Goal: Transaction & Acquisition: Purchase product/service

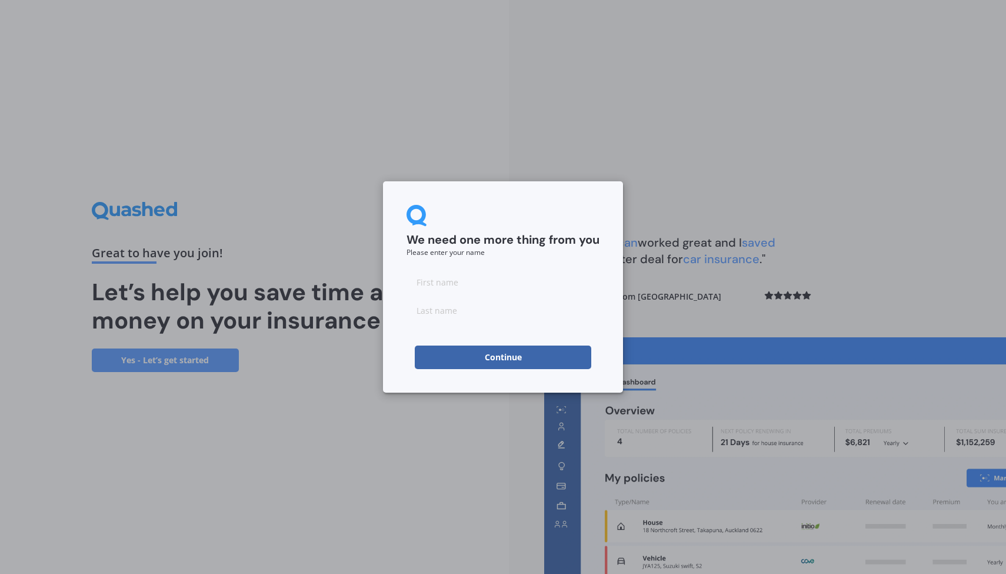
click at [488, 282] on input at bounding box center [503, 282] width 193 height 24
type input "[PERSON_NAME]"
click at [477, 310] on input at bounding box center [503, 310] width 193 height 24
type input "[PERSON_NAME]"
click at [527, 358] on button "Continue" at bounding box center [503, 357] width 177 height 24
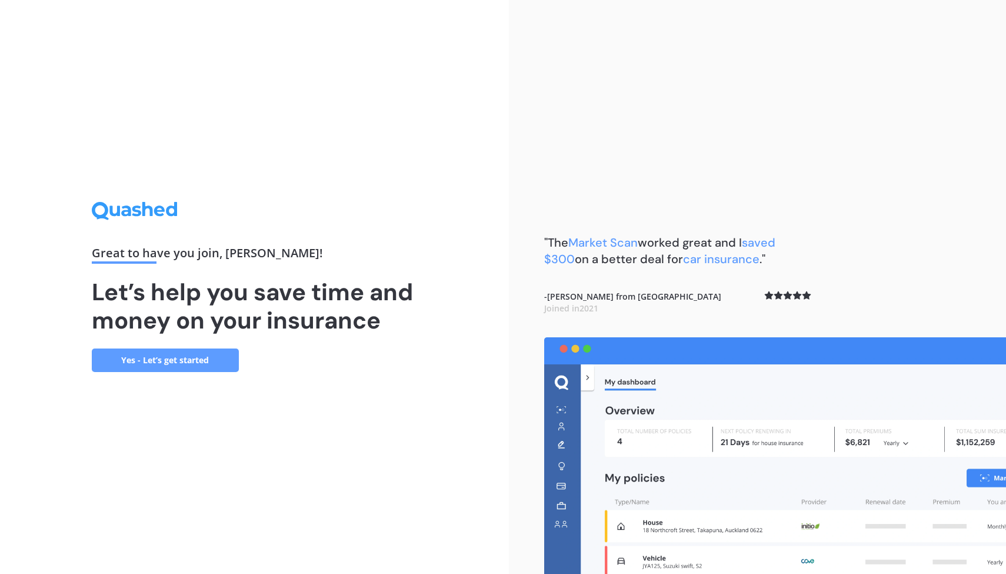
click at [188, 360] on link "Yes - Let’s get started" at bounding box center [165, 360] width 147 height 24
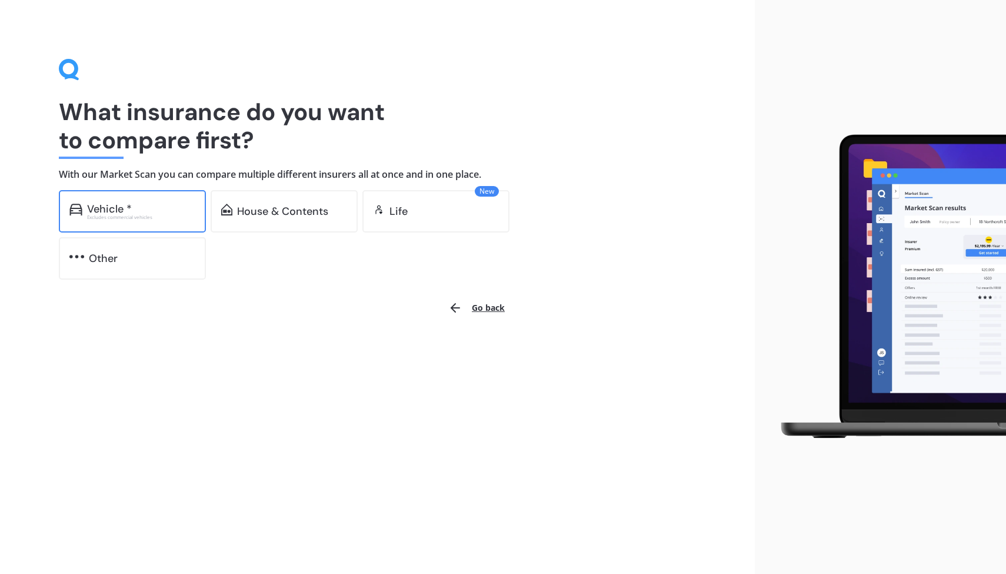
click at [151, 221] on div "Vehicle * Excludes commercial vehicles" at bounding box center [132, 211] width 147 height 42
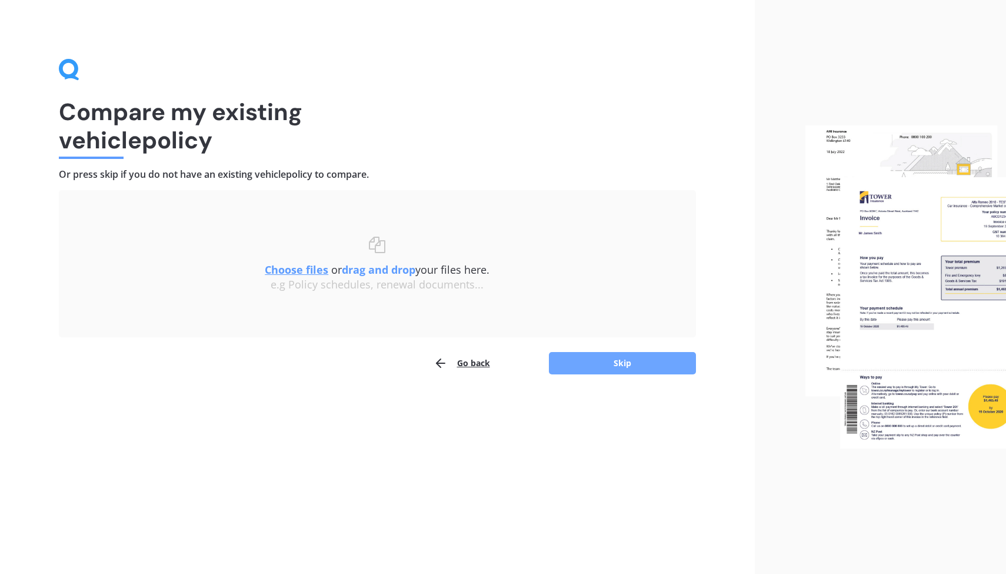
click at [623, 360] on button "Skip" at bounding box center [622, 363] width 147 height 22
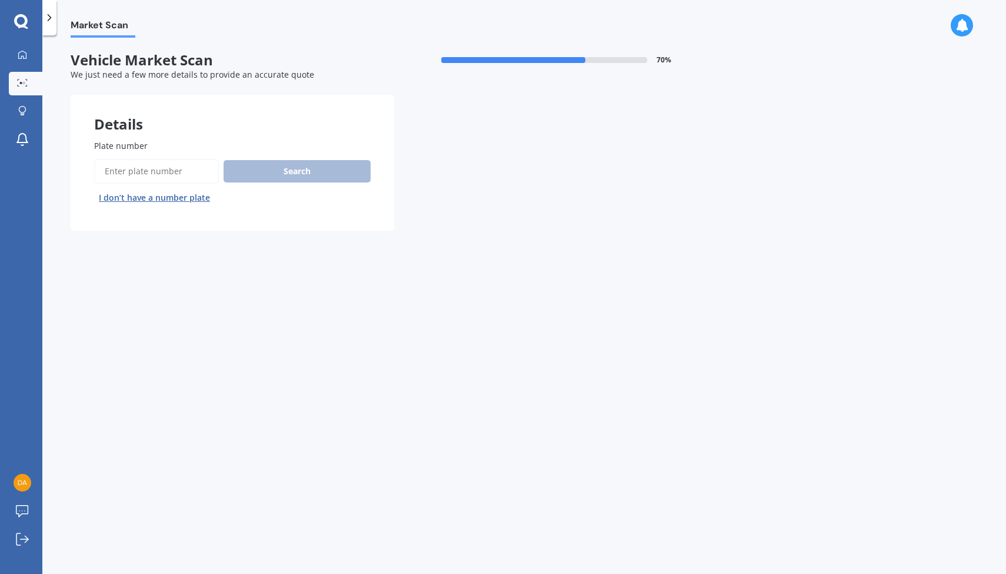
click at [166, 171] on input "Plate number" at bounding box center [156, 171] width 125 height 25
type input "plj144"
click at [284, 169] on button "Search" at bounding box center [297, 171] width 147 height 22
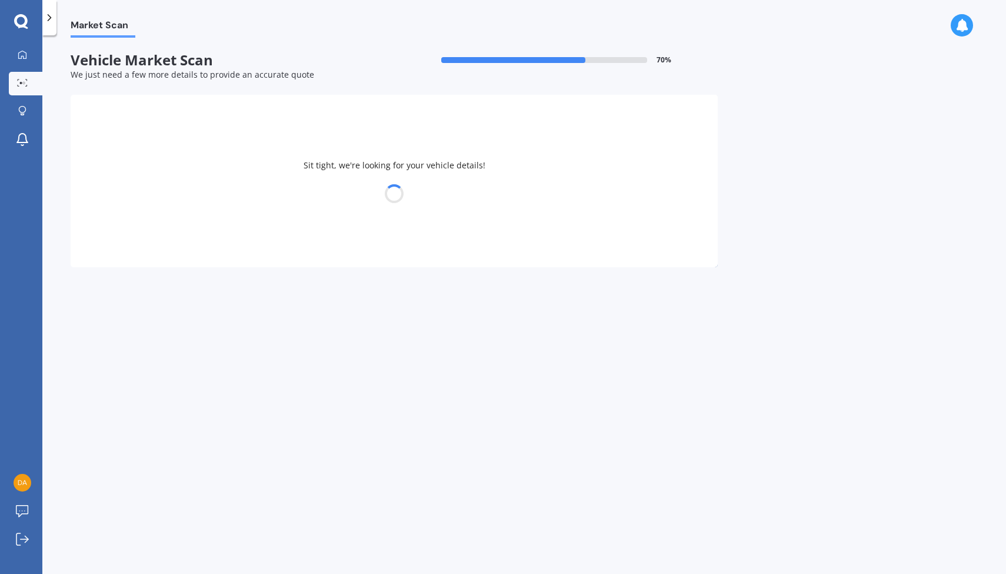
select select "BYD"
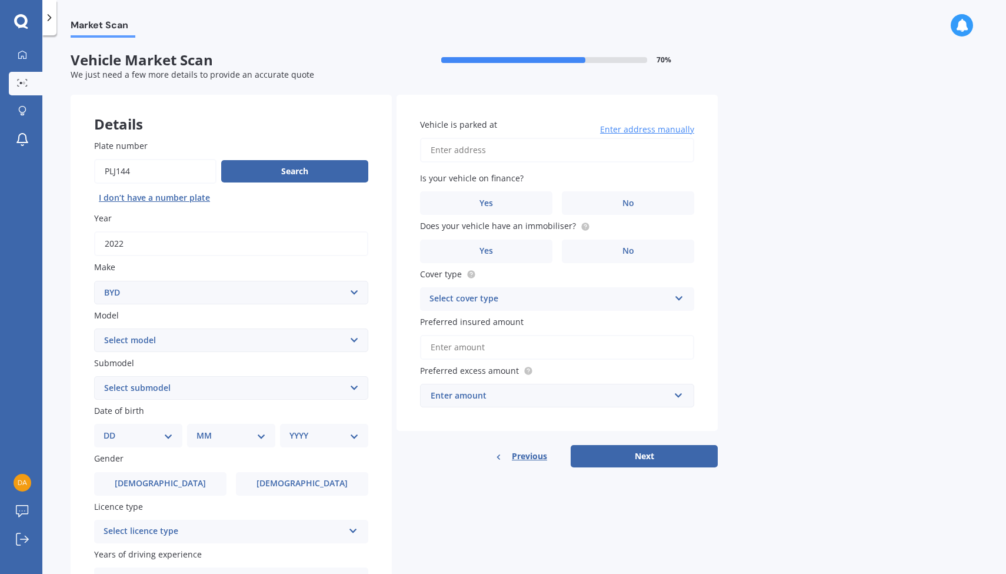
select select "ATTO 3 ELECTRIC"
select select "21"
select select "09"
select select "1948"
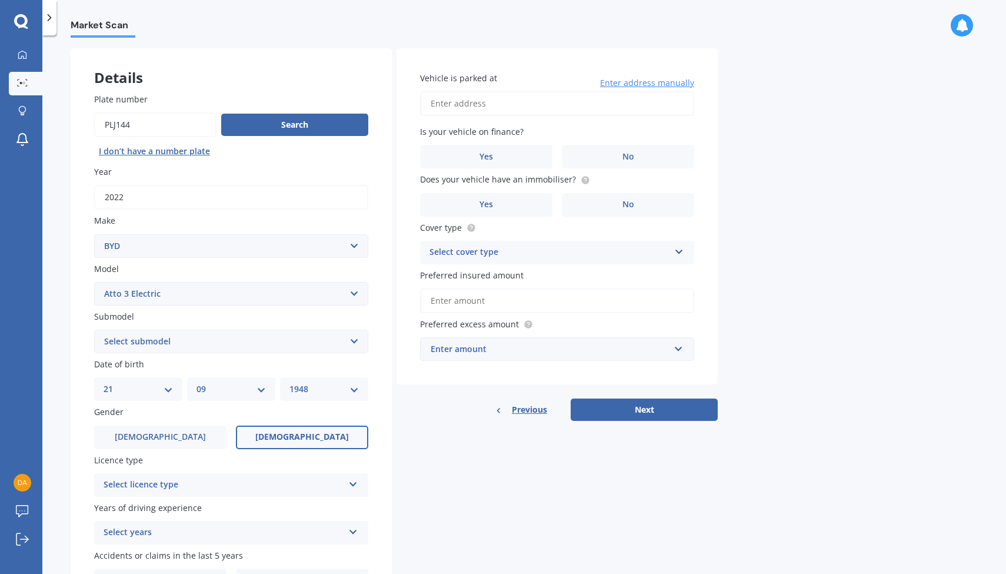
scroll to position [62, 0]
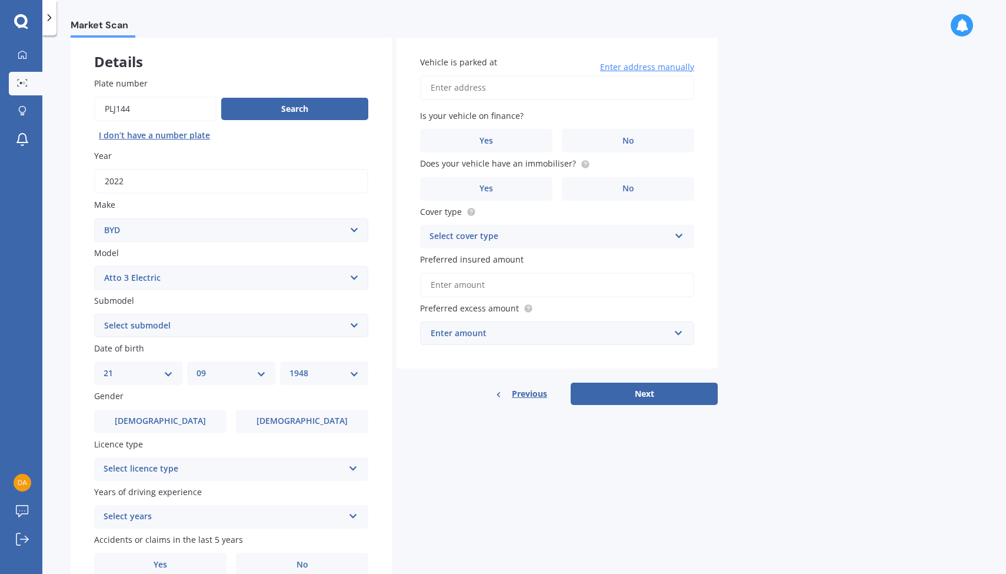
click at [354, 463] on icon at bounding box center [353, 466] width 10 height 8
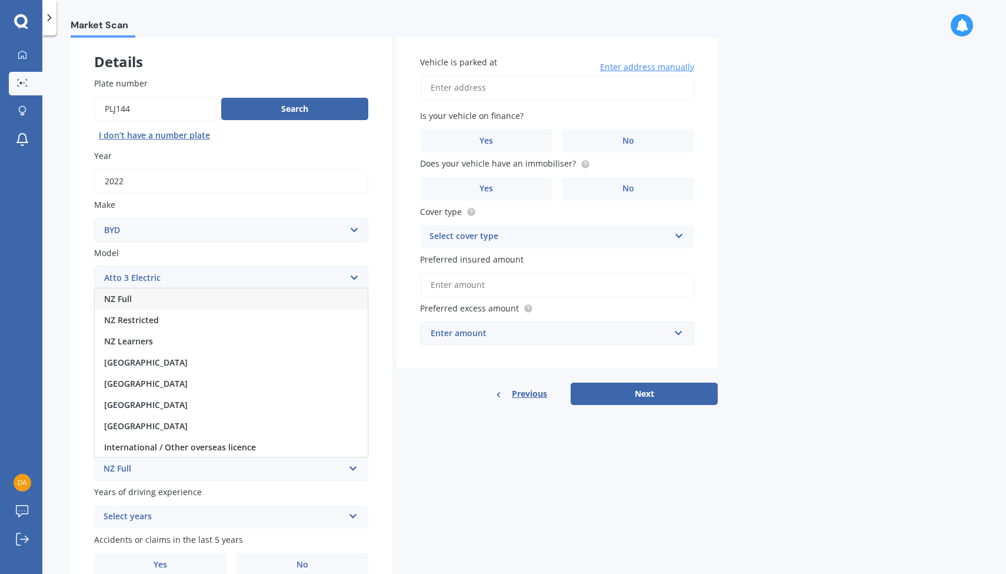
click at [321, 292] on div "NZ Full" at bounding box center [231, 298] width 273 height 21
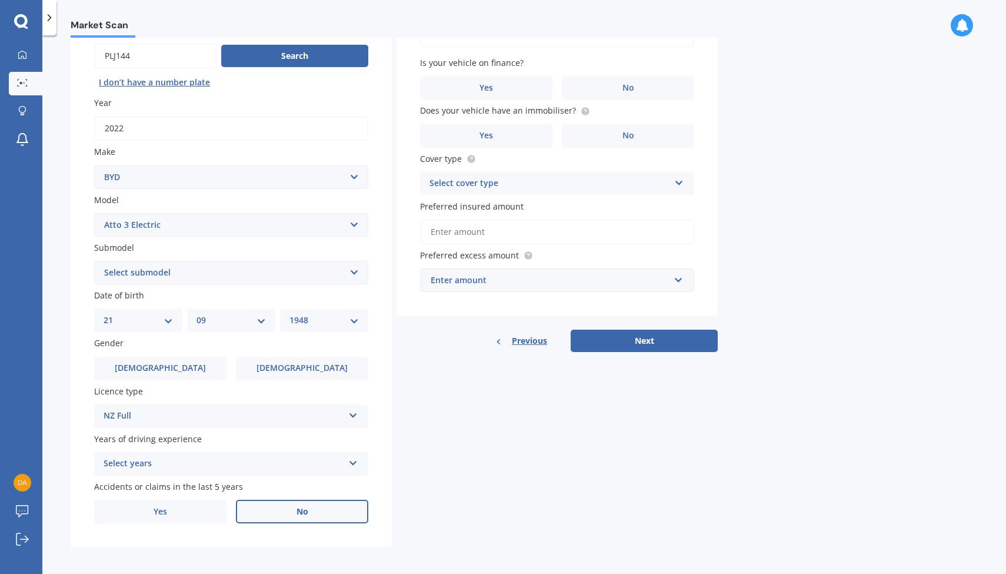
scroll to position [115, 0]
click at [300, 507] on span "No" at bounding box center [303, 512] width 12 height 10
click at [0, 0] on input "No" at bounding box center [0, 0] width 0 height 0
click at [626, 87] on span "No" at bounding box center [629, 89] width 12 height 10
click at [0, 0] on input "No" at bounding box center [0, 0] width 0 height 0
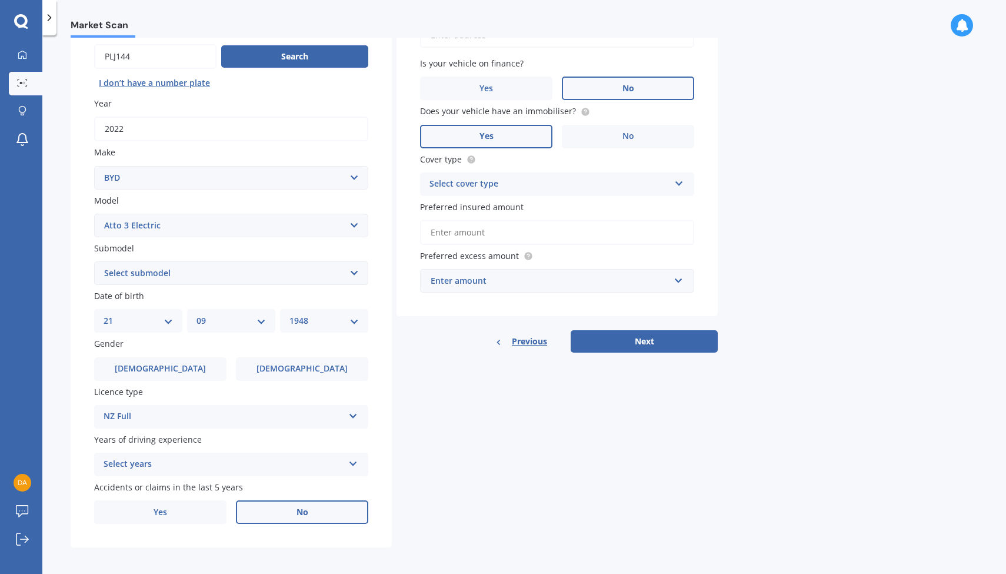
click at [503, 139] on label "Yes" at bounding box center [486, 137] width 132 height 24
click at [0, 0] on input "Yes" at bounding box center [0, 0] width 0 height 0
click at [680, 179] on icon at bounding box center [679, 181] width 10 height 8
click at [637, 204] on div "Comprehensive" at bounding box center [557, 207] width 273 height 21
click at [594, 231] on input "Preferred insured amount" at bounding box center [557, 232] width 274 height 25
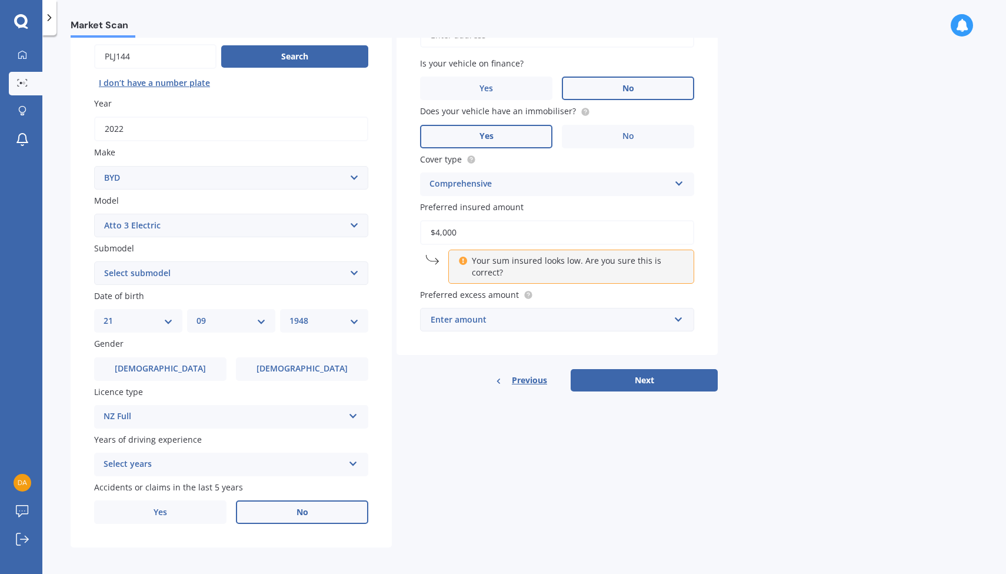
type input "$40,000"
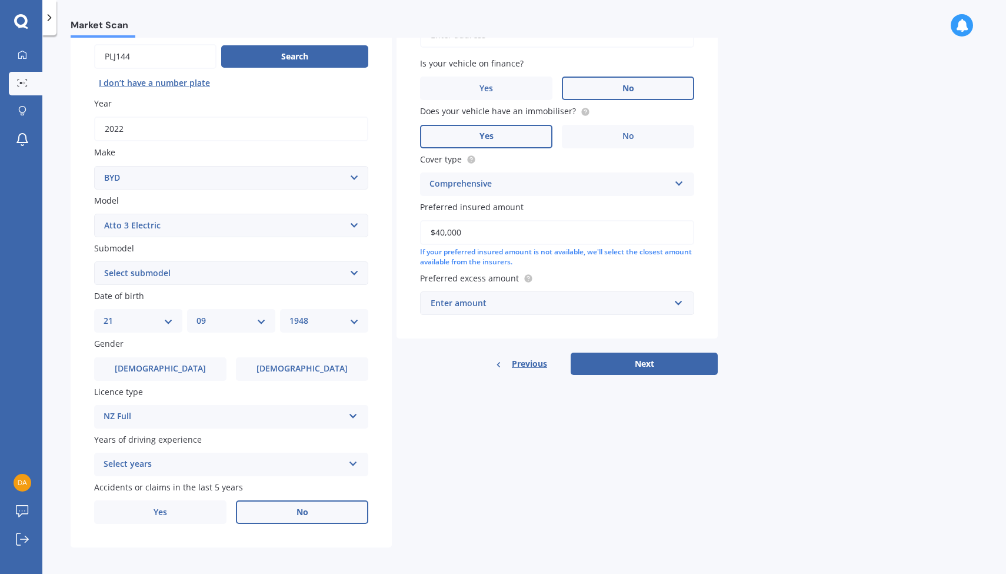
click at [510, 300] on div "Enter amount" at bounding box center [550, 303] width 239 height 13
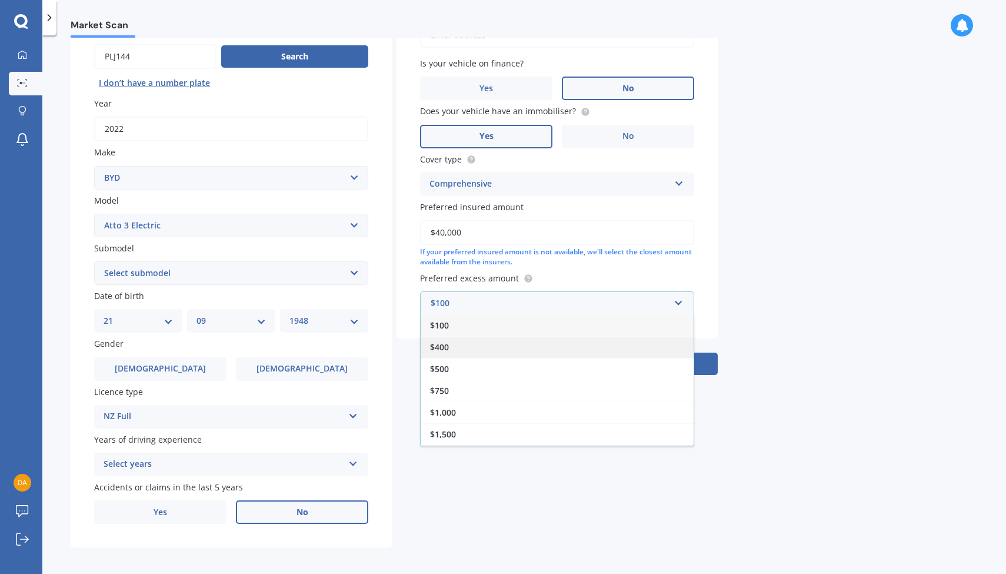
click at [506, 342] on div "$400" at bounding box center [557, 347] width 273 height 22
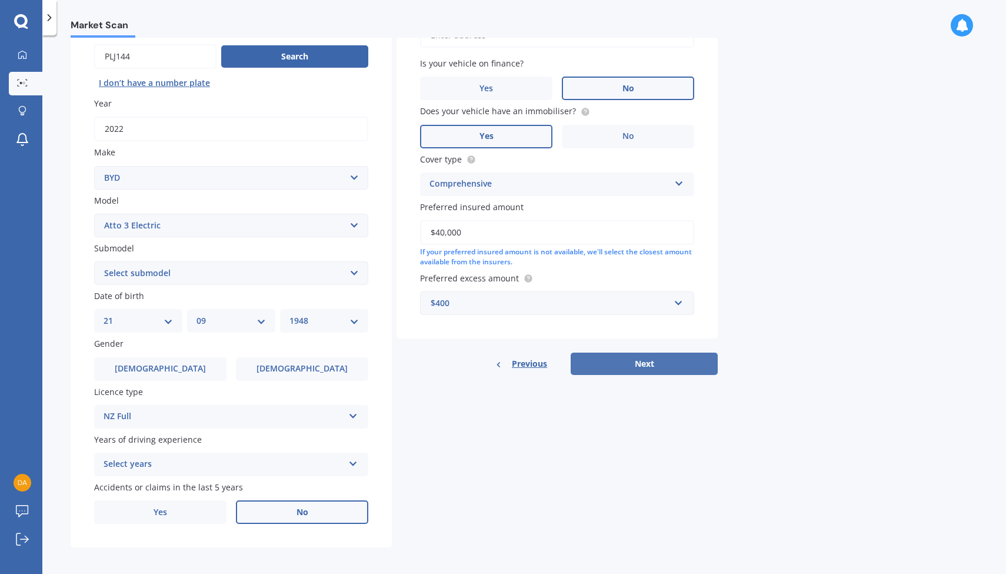
click at [640, 358] on button "Next" at bounding box center [644, 363] width 147 height 22
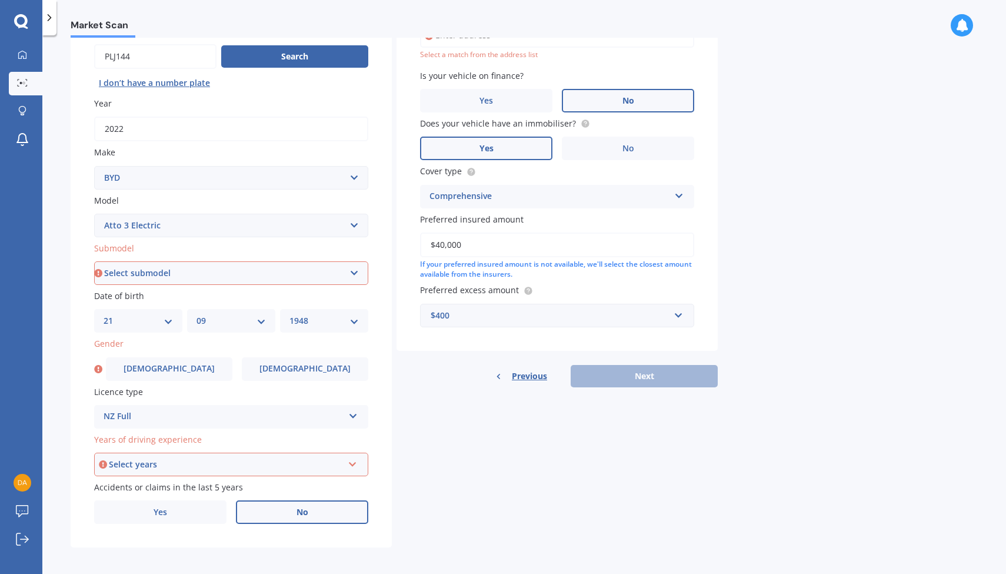
select select "EXTENDED RANGE 60KW"
click at [354, 462] on icon at bounding box center [353, 462] width 10 height 8
click at [312, 348] on div "5 or more years" at bounding box center [231, 357] width 272 height 21
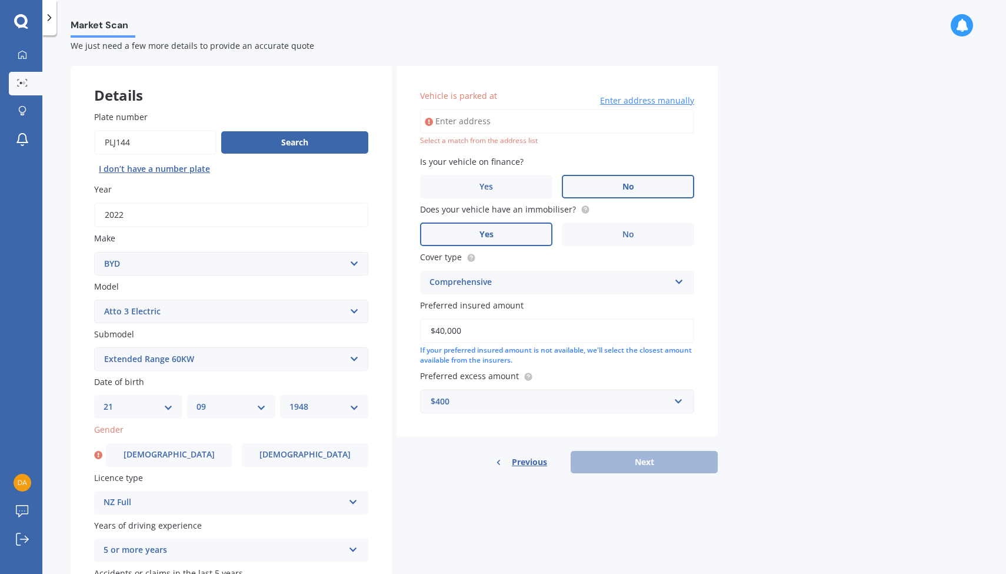
scroll to position [26, 0]
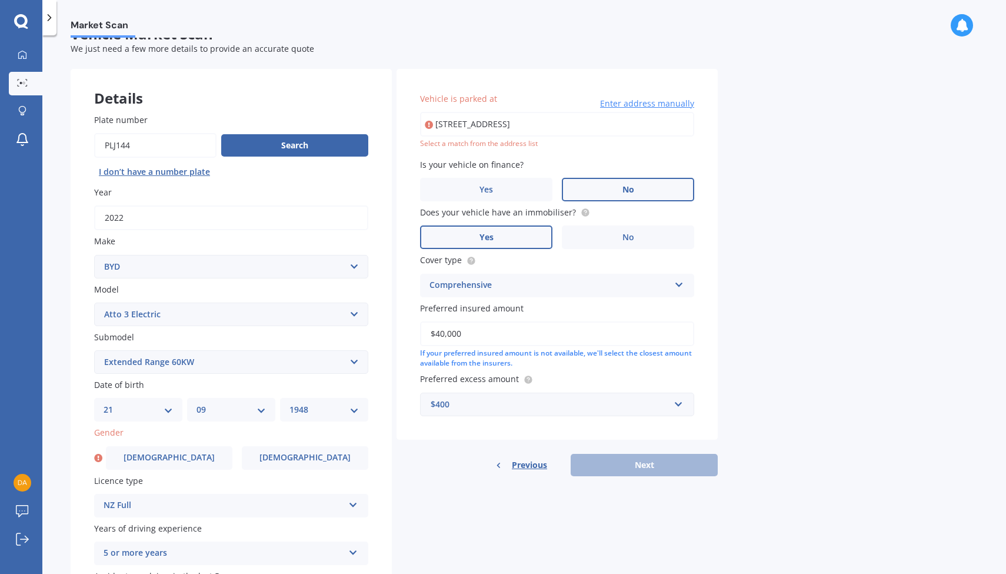
type input "[STREET_ADDRESS]"
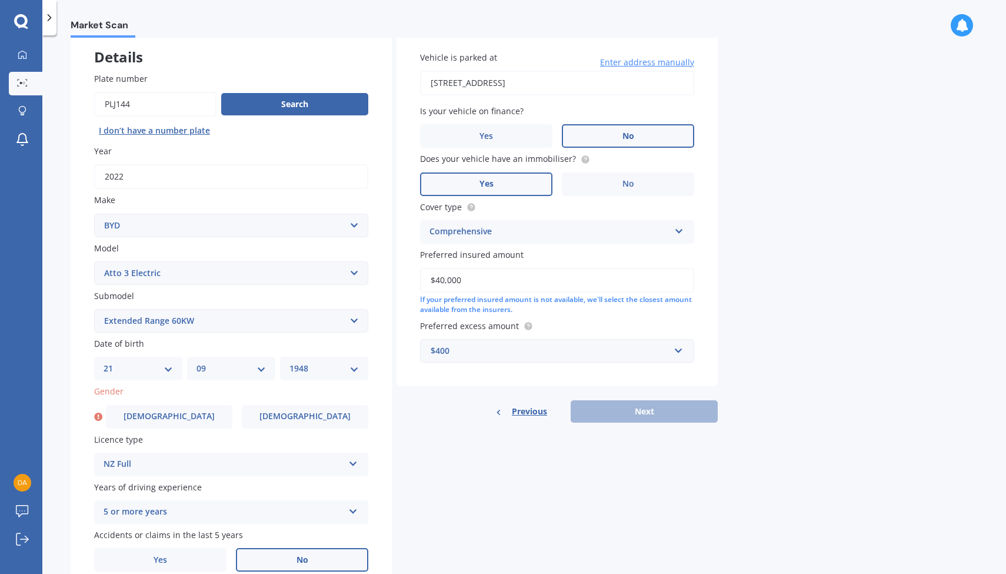
scroll to position [68, 0]
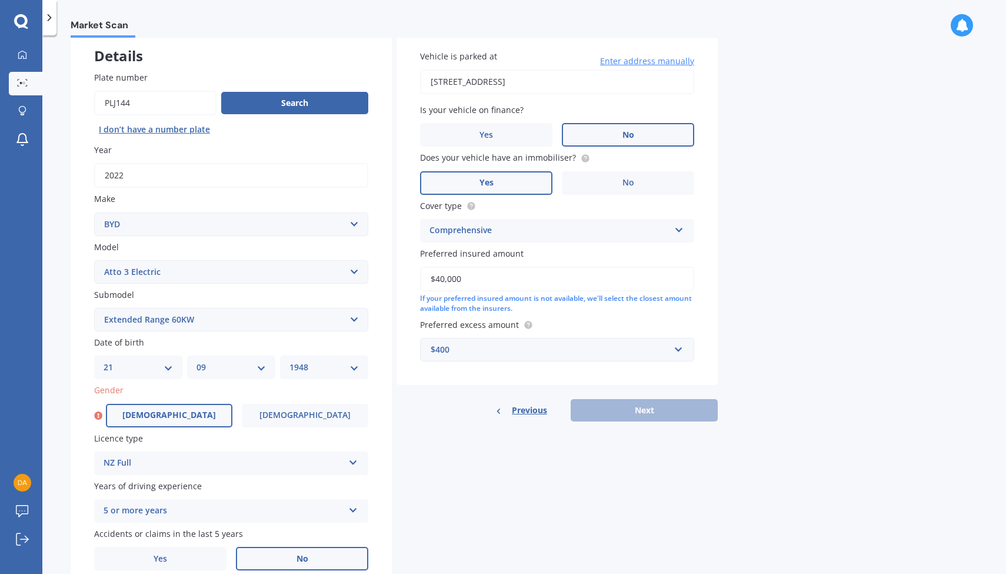
click at [177, 415] on span "[DEMOGRAPHIC_DATA]" at bounding box center [169, 415] width 94 height 10
click at [0, 0] on input "[DEMOGRAPHIC_DATA]" at bounding box center [0, 0] width 0 height 0
click at [645, 406] on button "Next" at bounding box center [644, 410] width 147 height 22
select select "21"
select select "09"
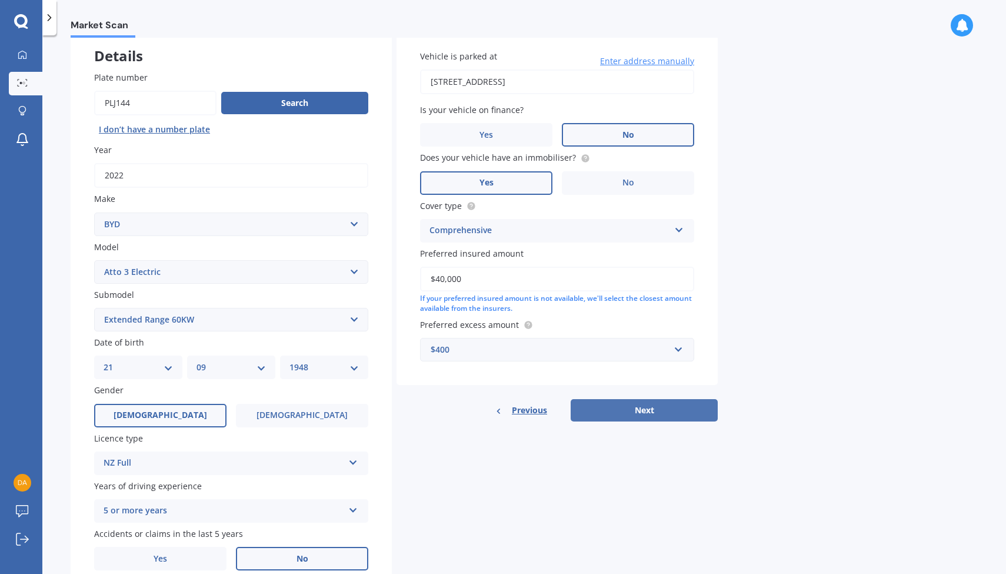
select select "1948"
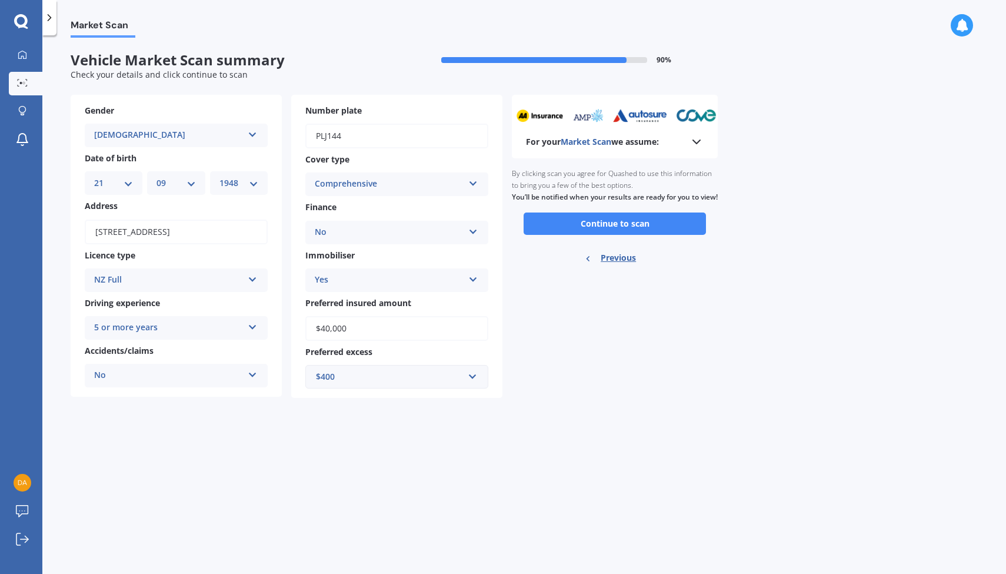
scroll to position [0, 0]
click at [643, 231] on button "Continue to scan" at bounding box center [615, 223] width 182 height 22
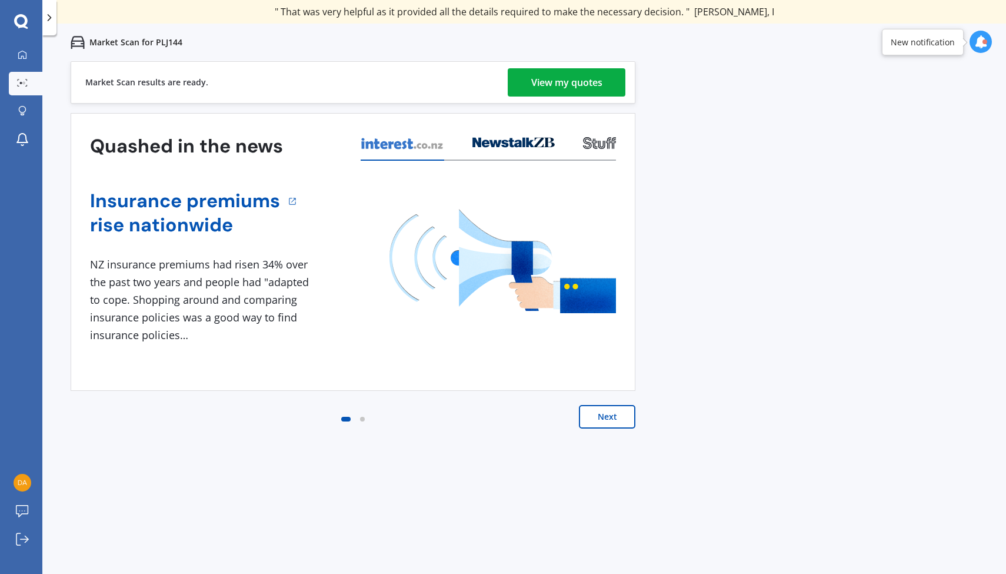
click at [593, 80] on div "View my quotes" at bounding box center [566, 82] width 71 height 28
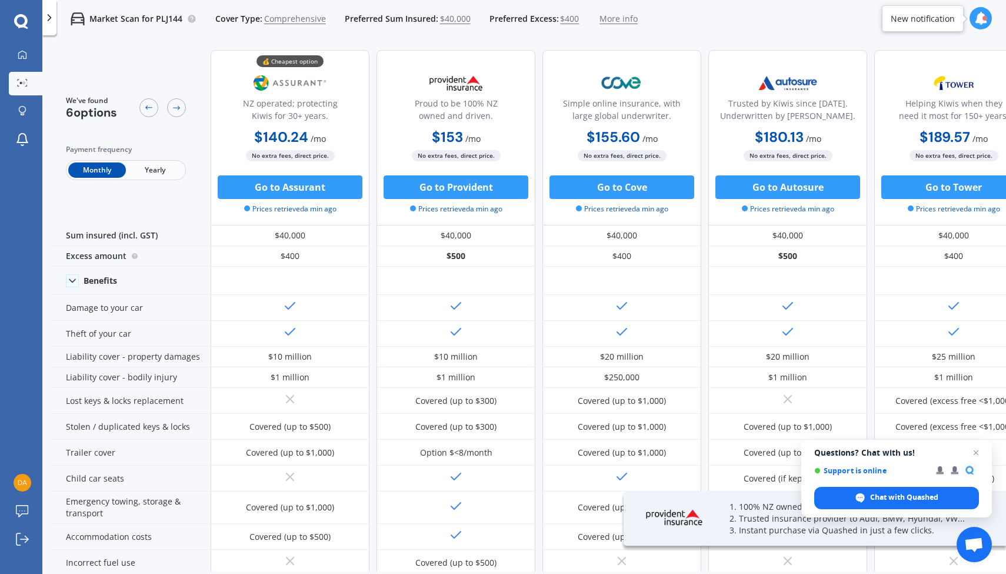
click at [149, 171] on span "Yearly" at bounding box center [155, 169] width 58 height 15
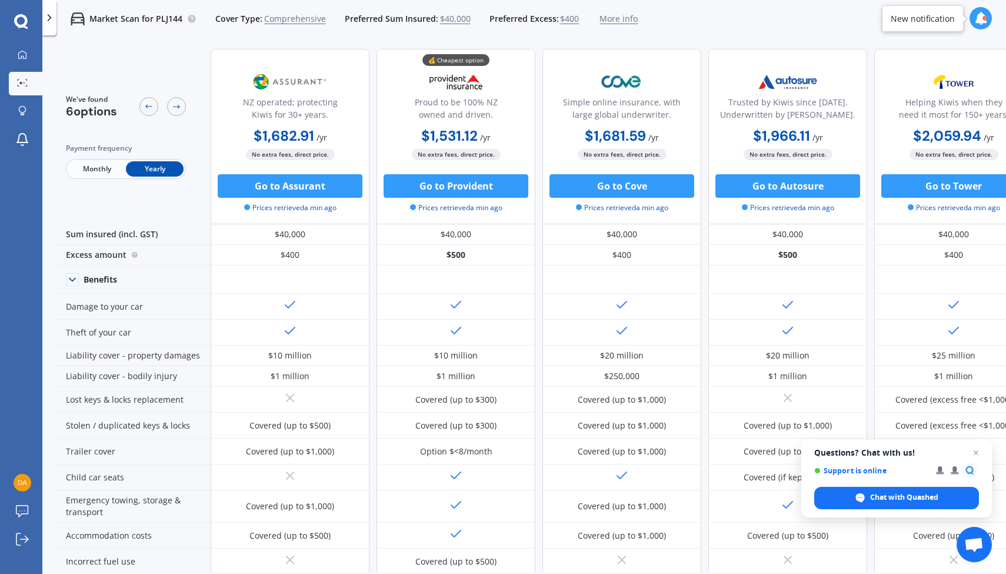
scroll to position [1, 0]
click at [974, 454] on span "Open chat" at bounding box center [976, 452] width 15 height 15
